Goal: Task Accomplishment & Management: Use online tool/utility

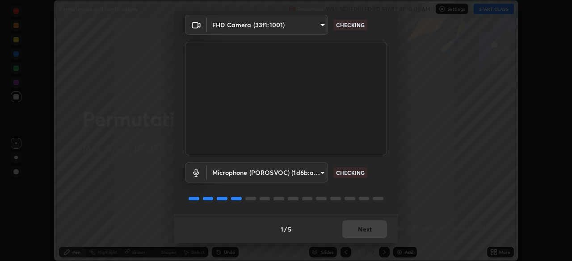
scroll to position [261, 572]
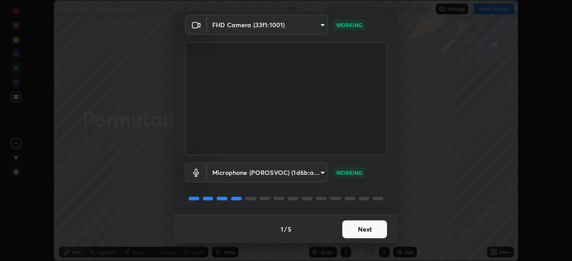
click at [359, 228] on button "Next" at bounding box center [364, 230] width 45 height 18
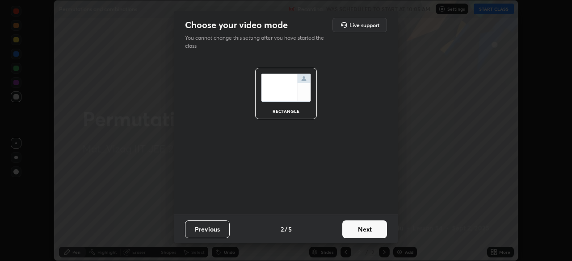
click at [365, 232] on button "Next" at bounding box center [364, 230] width 45 height 18
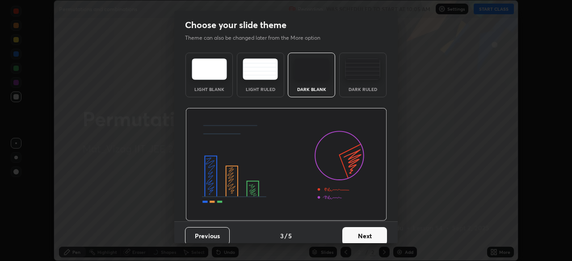
click at [368, 235] on button "Next" at bounding box center [364, 237] width 45 height 18
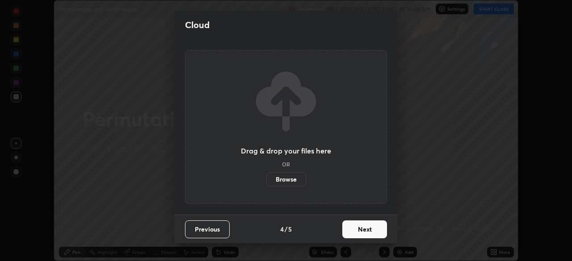
click at [369, 231] on button "Next" at bounding box center [364, 230] width 45 height 18
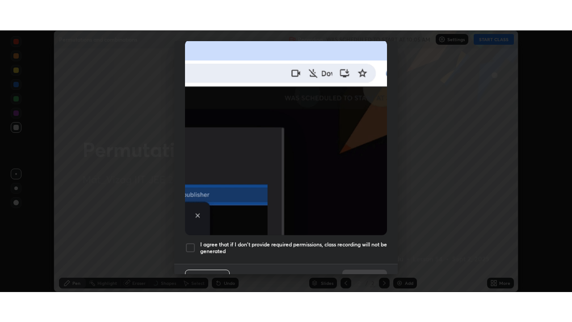
scroll to position [214, 0]
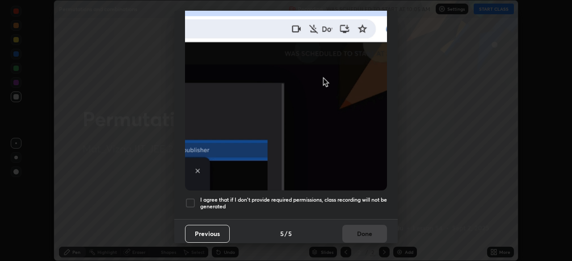
click at [189, 198] on div at bounding box center [190, 203] width 11 height 11
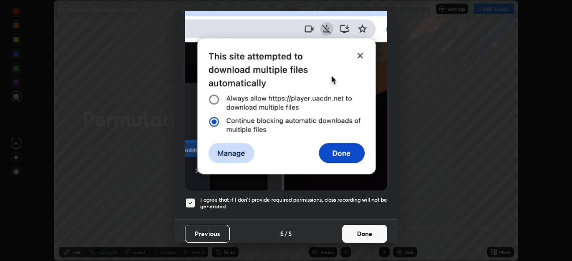
click at [354, 228] on button "Done" at bounding box center [364, 234] width 45 height 18
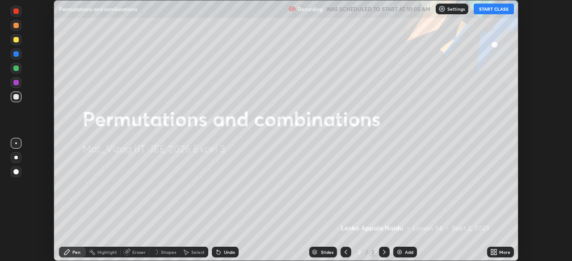
click at [491, 251] on icon at bounding box center [492, 251] width 2 height 2
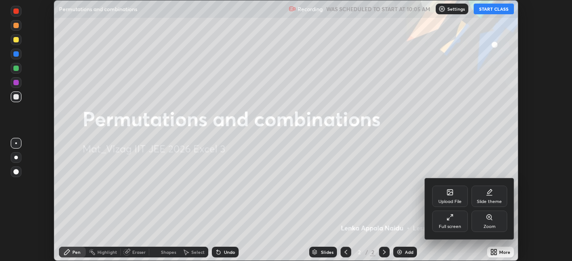
click at [449, 220] on icon at bounding box center [450, 217] width 7 height 7
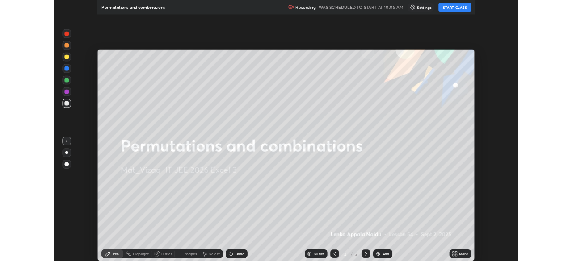
scroll to position [322, 572]
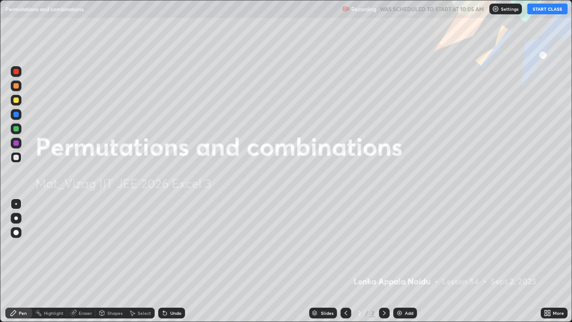
click at [398, 261] on img at bounding box center [399, 312] width 7 height 7
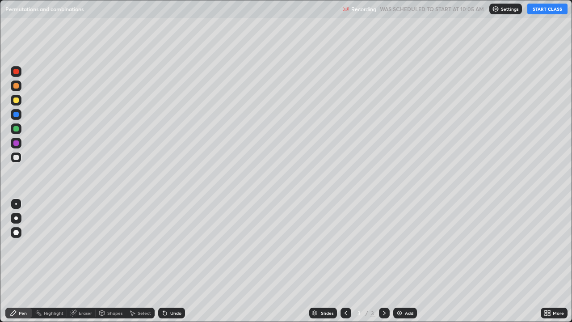
click at [540, 11] on button "START CLASS" at bounding box center [547, 9] width 40 height 11
click at [536, 14] on button "START CLASS" at bounding box center [547, 9] width 40 height 11
click at [540, 12] on button "START CLASS" at bounding box center [547, 9] width 40 height 11
click at [399, 261] on div "Add" at bounding box center [405, 313] width 24 height 11
click at [397, 261] on img at bounding box center [399, 312] width 7 height 7
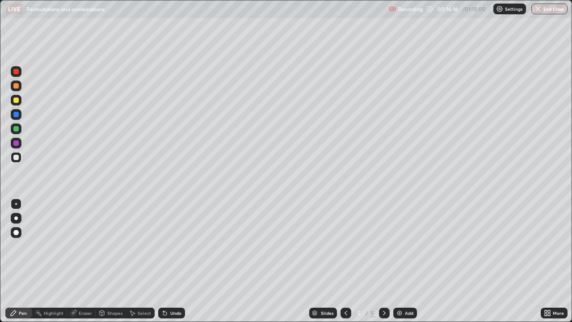
click at [399, 261] on img at bounding box center [399, 312] width 7 height 7
click at [396, 261] on img at bounding box center [399, 312] width 7 height 7
click at [81, 261] on div "Eraser" at bounding box center [85, 313] width 13 height 4
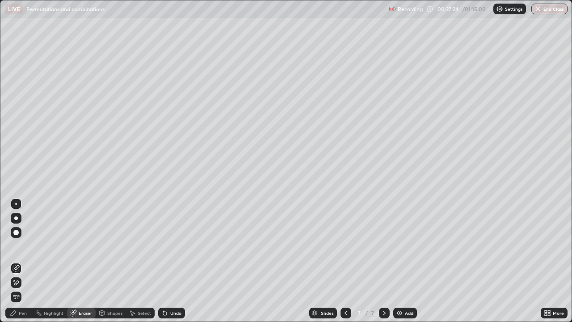
click at [24, 261] on div "Pen" at bounding box center [23, 313] width 8 height 4
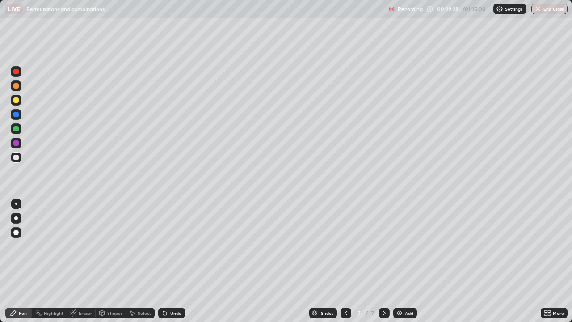
click at [397, 261] on img at bounding box center [399, 312] width 7 height 7
click at [395, 261] on div "Add" at bounding box center [405, 313] width 24 height 11
click at [399, 261] on img at bounding box center [399, 312] width 7 height 7
click at [393, 261] on div "Add" at bounding box center [405, 313] width 24 height 11
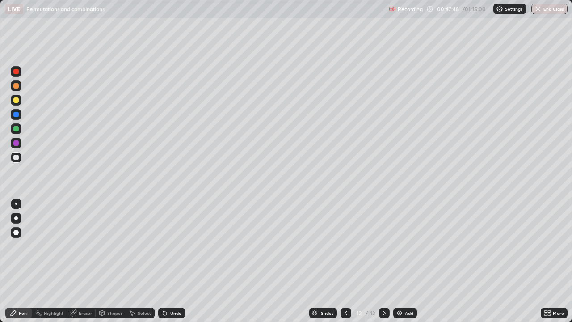
click at [397, 261] on img at bounding box center [399, 312] width 7 height 7
click at [396, 261] on img at bounding box center [399, 312] width 7 height 7
click at [537, 10] on img "button" at bounding box center [538, 8] width 7 height 7
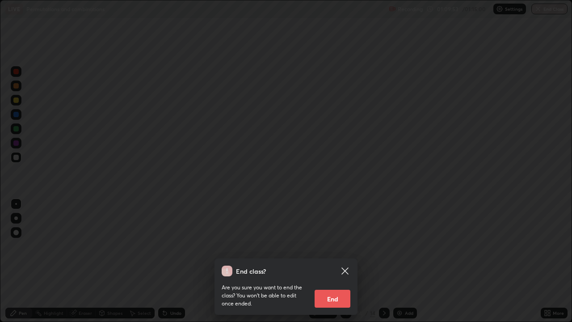
click at [331, 261] on button "End" at bounding box center [333, 299] width 36 height 18
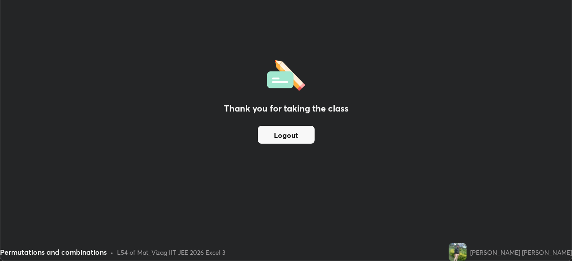
scroll to position [44438, 44127]
